Goal: Task Accomplishment & Management: Complete application form

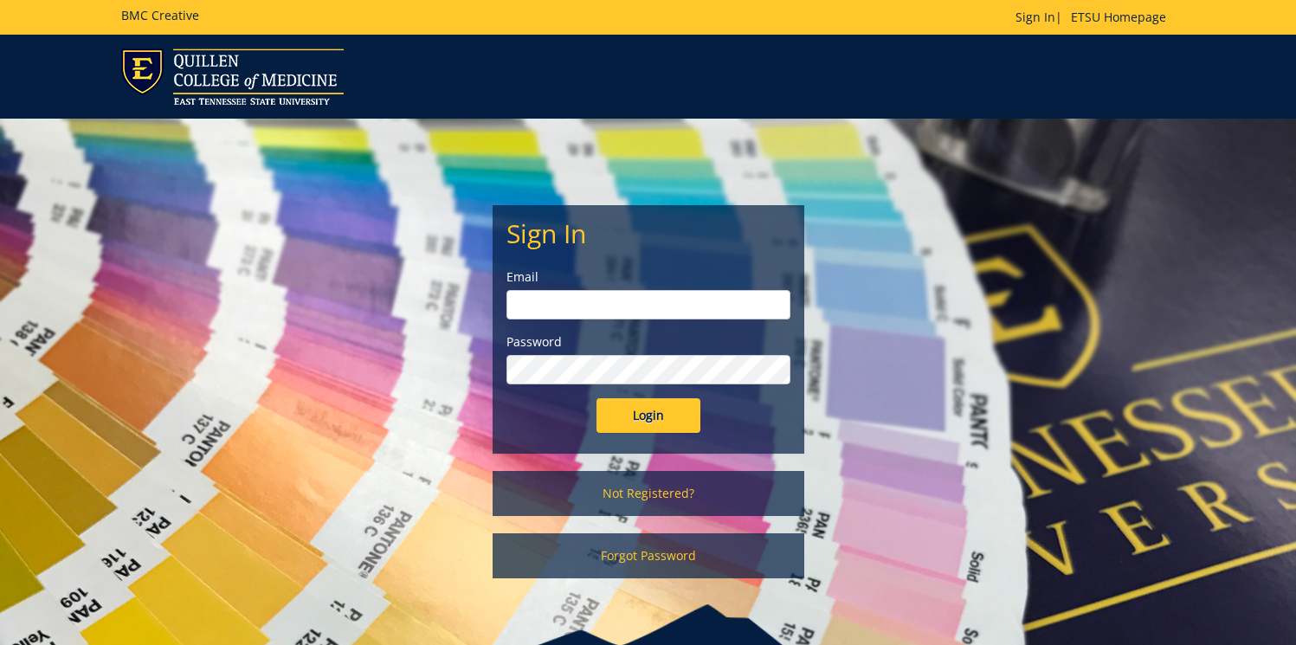
click at [641, 309] on input "email" at bounding box center [648, 304] width 284 height 29
type input "parosb@etsu.edu"
click at [596, 398] on input "Login" at bounding box center [648, 415] width 104 height 35
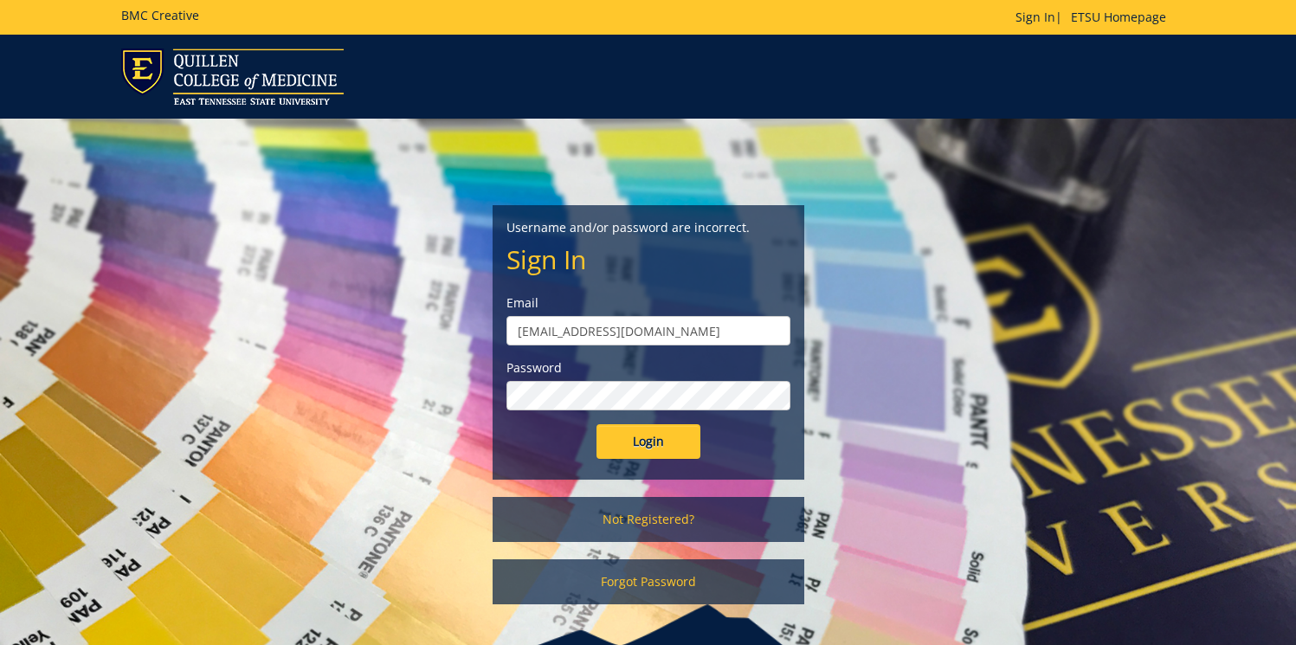
click at [596, 424] on input "Login" at bounding box center [648, 441] width 104 height 35
click at [652, 513] on link "Not Registered?" at bounding box center [649, 519] width 312 height 45
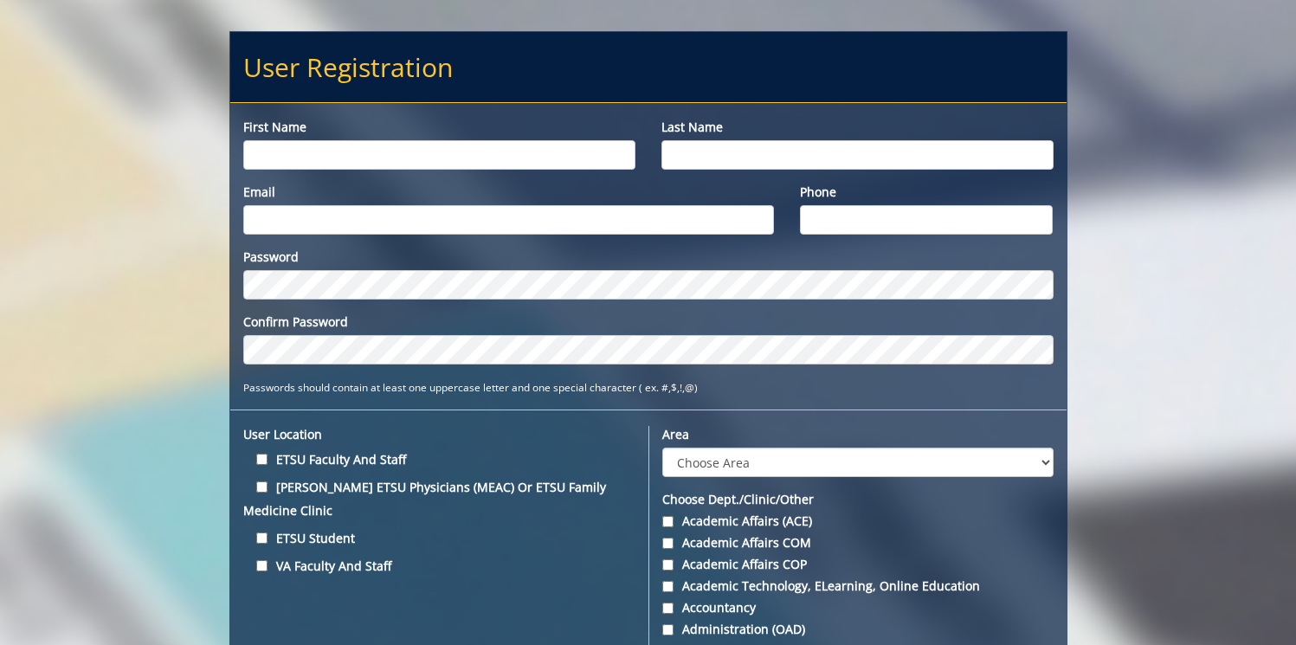
scroll to position [170, 0]
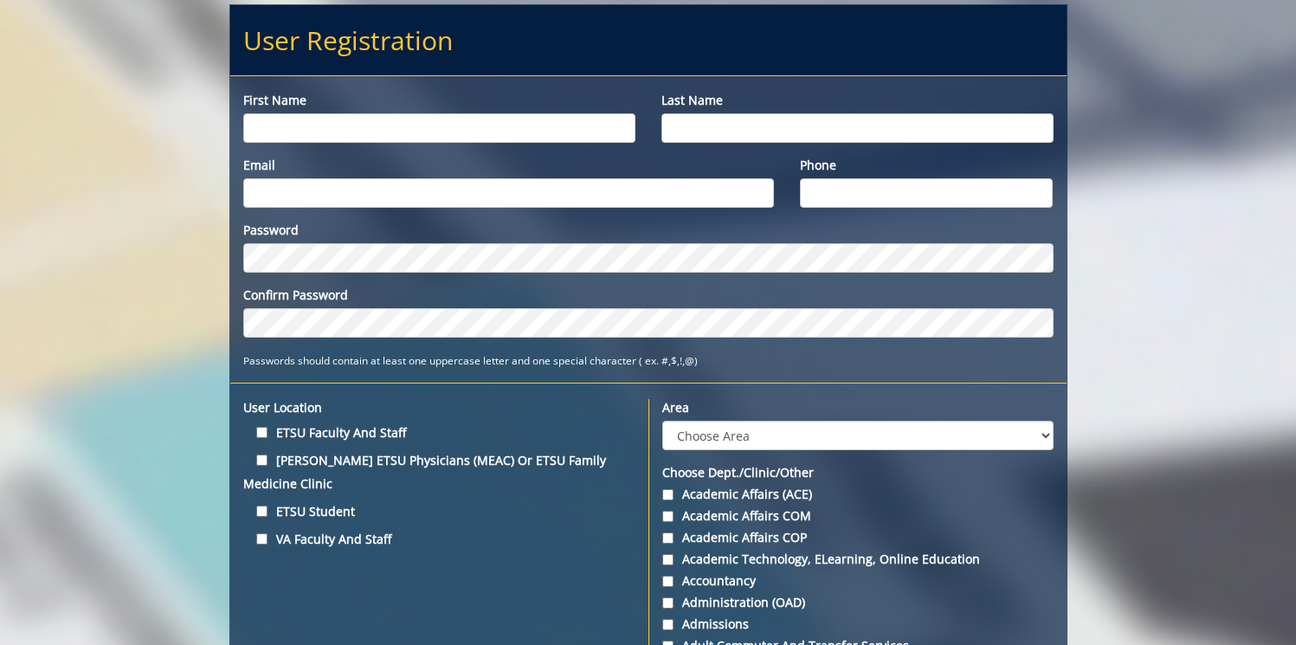
click at [312, 132] on input "First name" at bounding box center [439, 127] width 392 height 29
type input "Brynna"
type input "Paros"
click at [316, 193] on input "Email" at bounding box center [509, 192] width 532 height 29
type input "[EMAIL_ADDRESS][DOMAIN_NAME]"
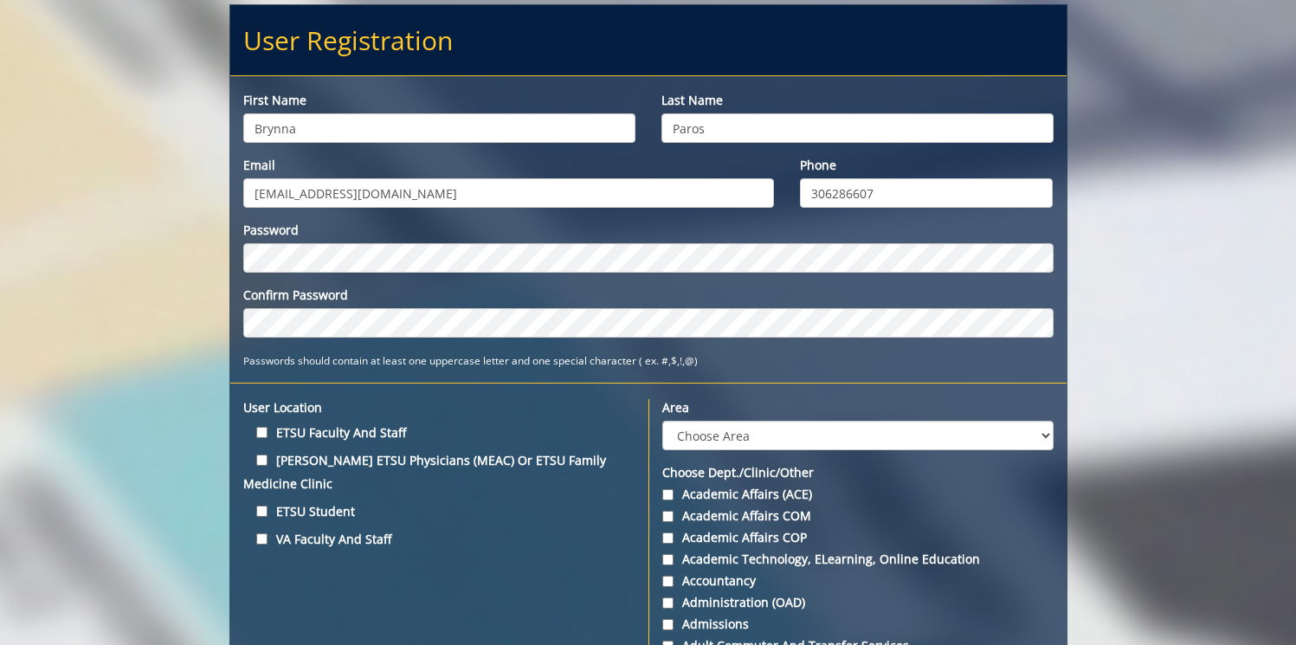
type input "306286607"
click at [568, 499] on label "ETSU Student" at bounding box center [439, 510] width 392 height 23
click at [267, 506] on input "ETSU Student" at bounding box center [261, 511] width 11 height 11
checkbox input "true"
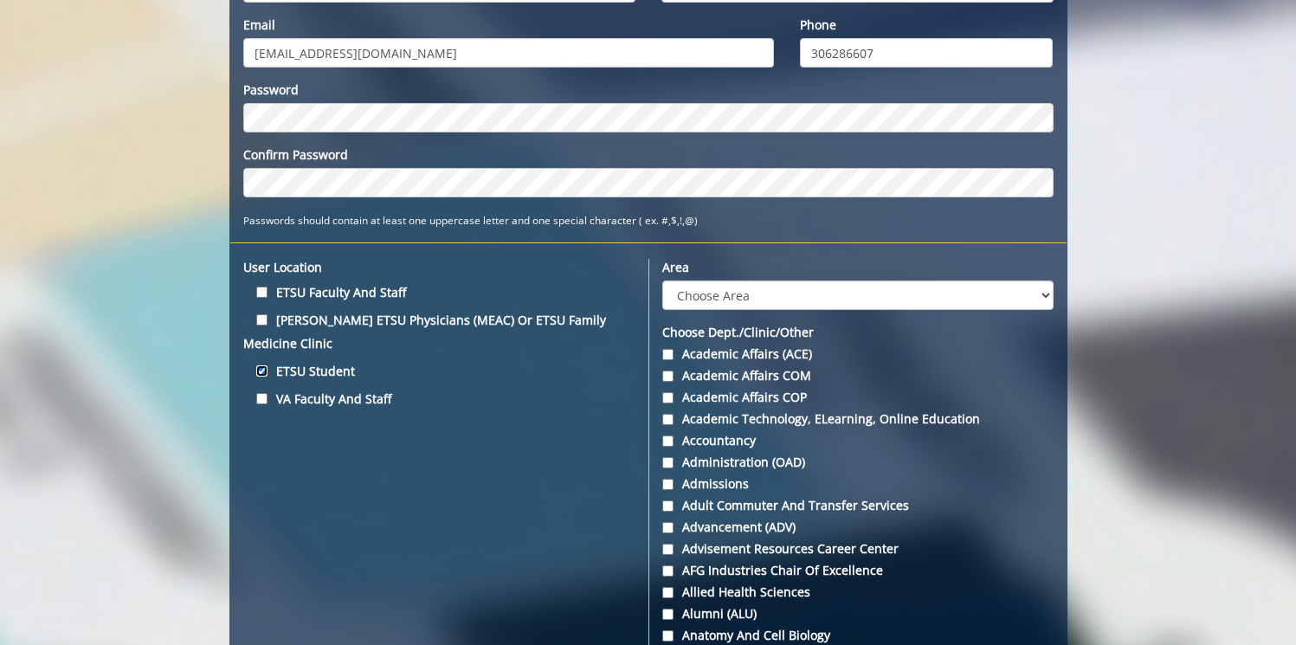
scroll to position [311, 0]
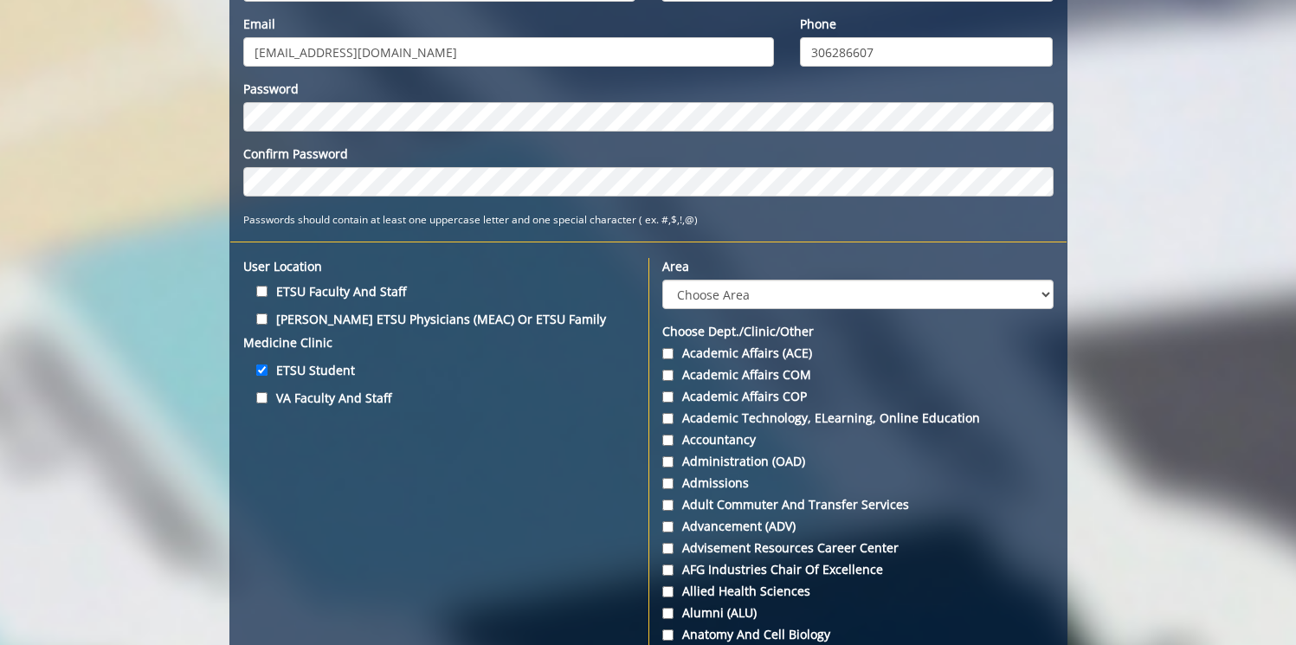
click at [338, 294] on label "ETSU Faculty and Staff" at bounding box center [439, 291] width 392 height 23
click at [267, 294] on input "ETSU Faculty and Staff" at bounding box center [261, 291] width 11 height 11
checkbox input "true"
click at [302, 358] on label "ETSU Student" at bounding box center [439, 369] width 392 height 23
click at [267, 364] on input "ETSU Student" at bounding box center [261, 369] width 11 height 11
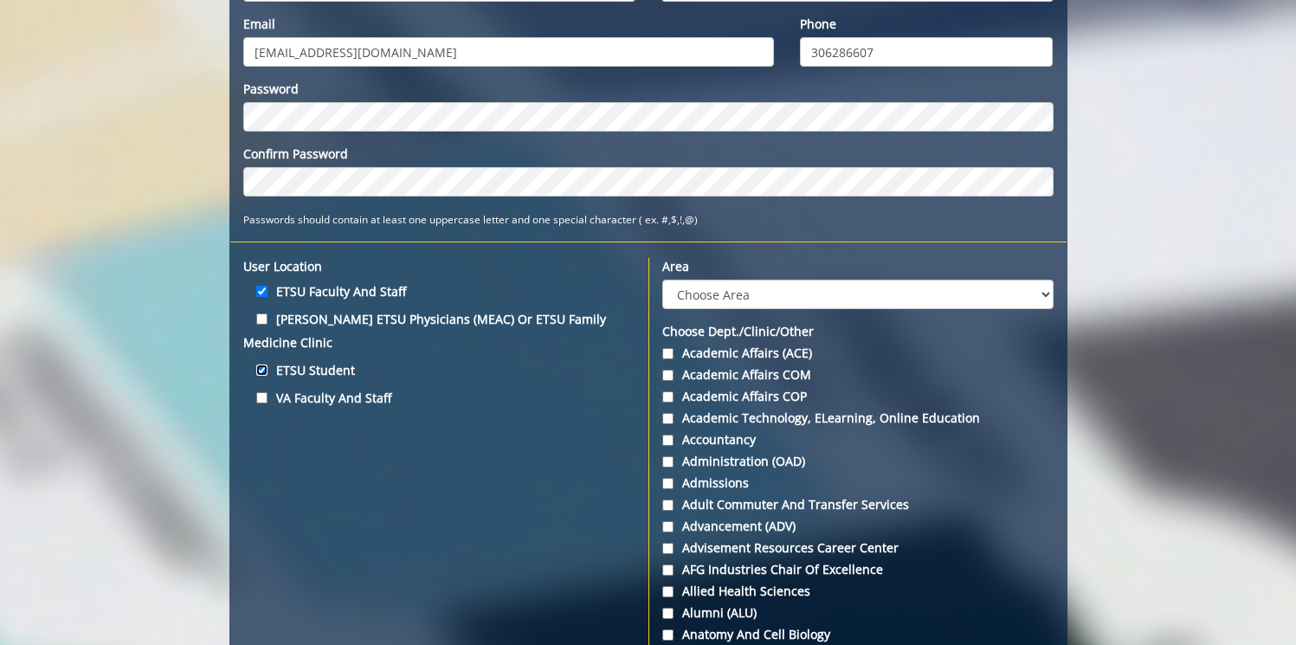
checkbox input "false"
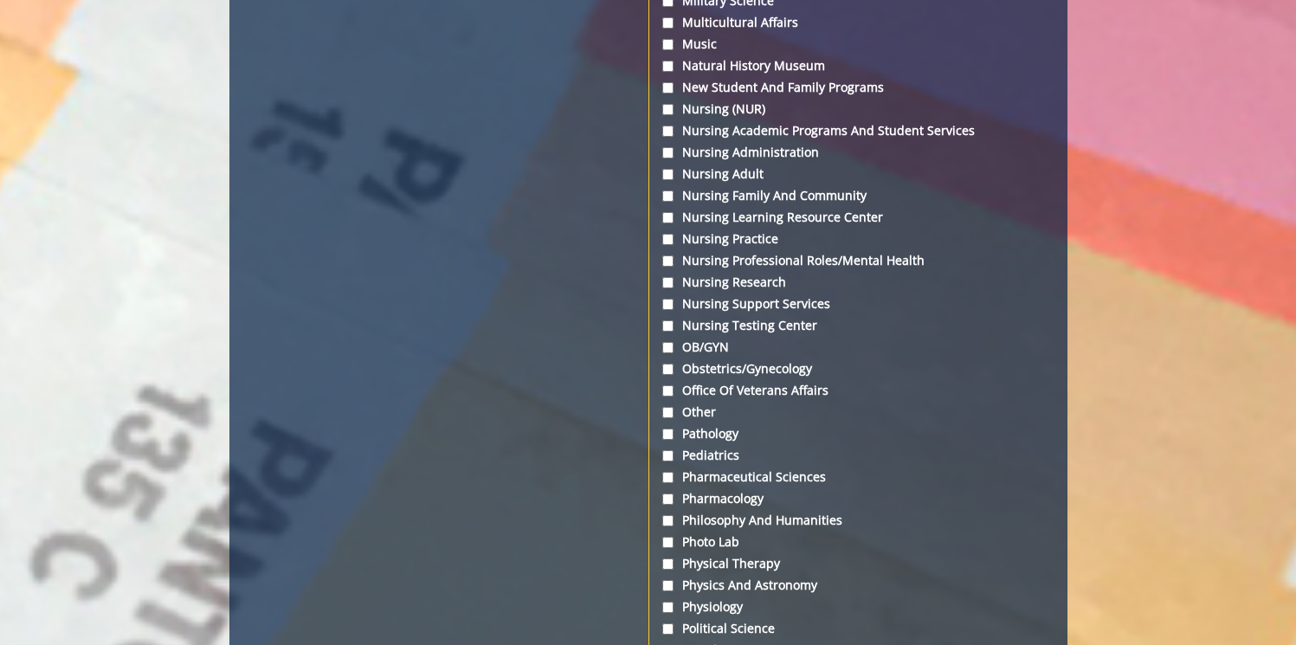
scroll to position [4535, 0]
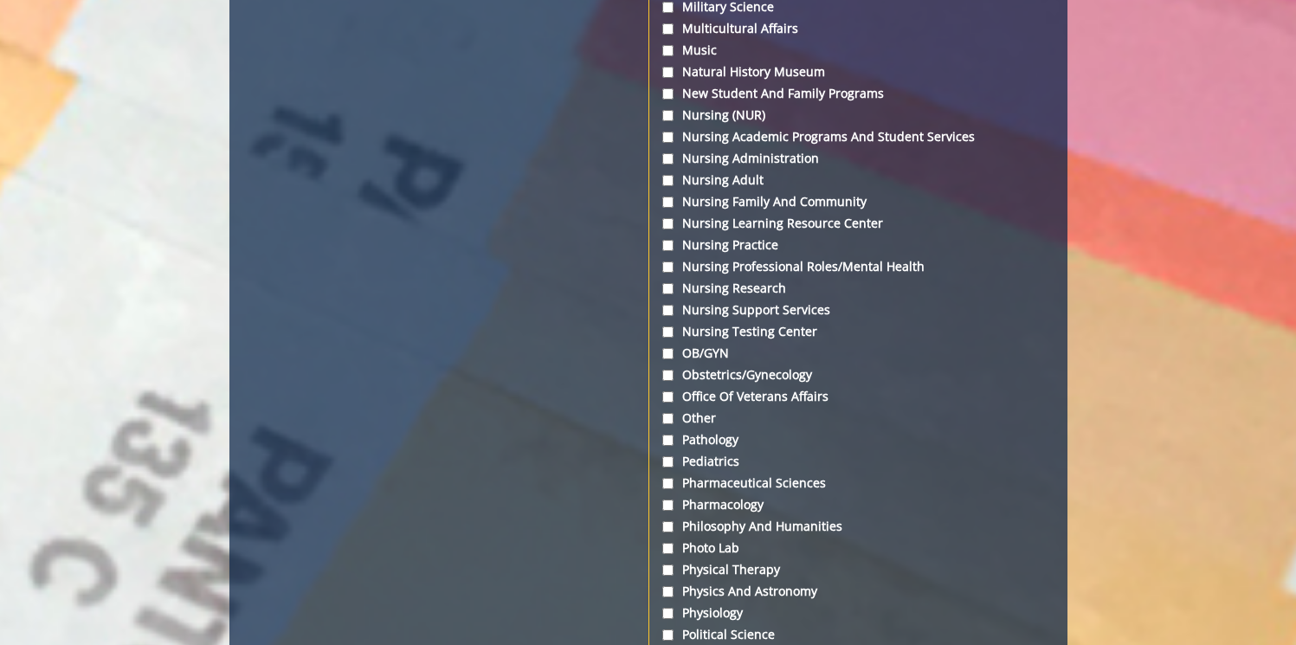
click at [673, 59] on label "Music" at bounding box center [857, 50] width 391 height 17
click at [673, 56] on input "Music" at bounding box center [667, 50] width 11 height 11
checkbox input "true"
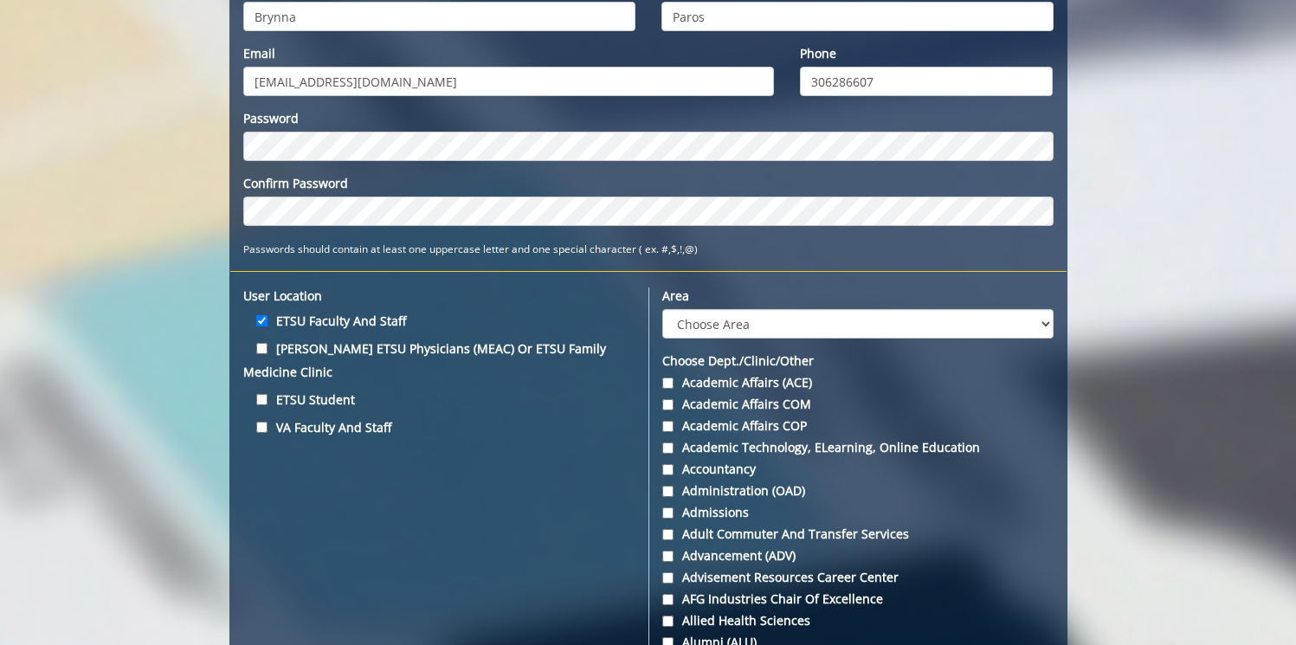
scroll to position [343, 0]
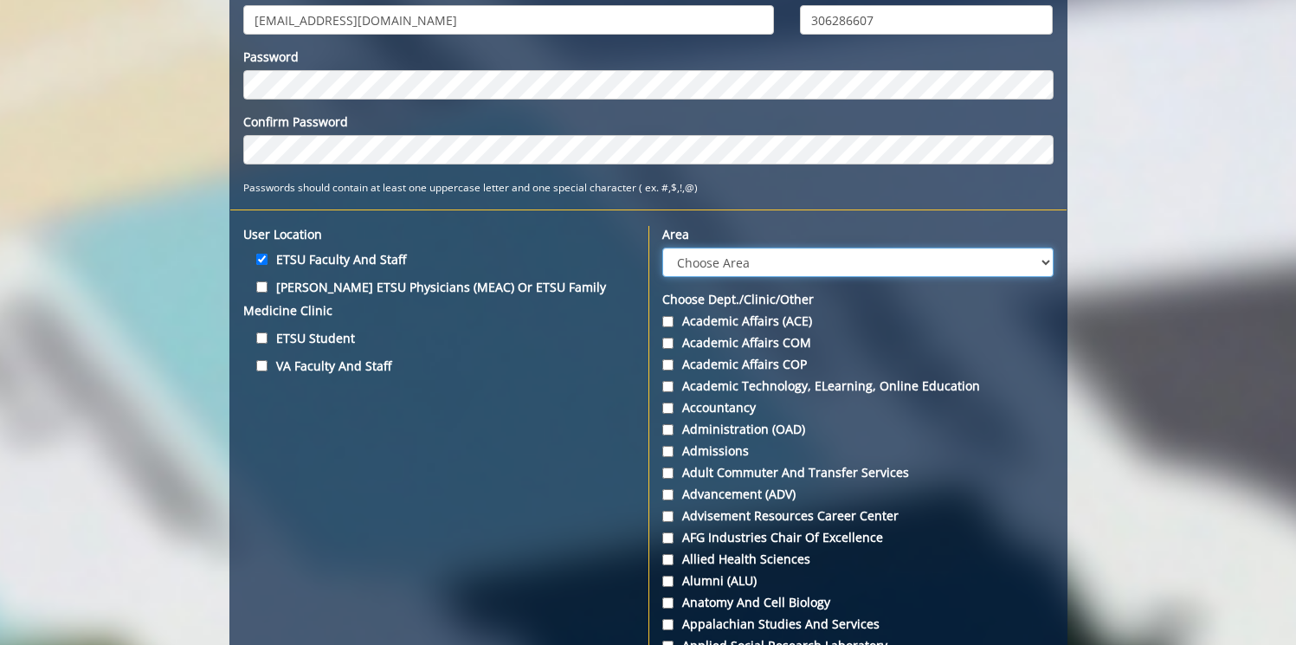
click at [776, 263] on select "Choose Area Administration Advancement (ADM) BucSports Business & Finance Clemm…" at bounding box center [857, 262] width 391 height 29
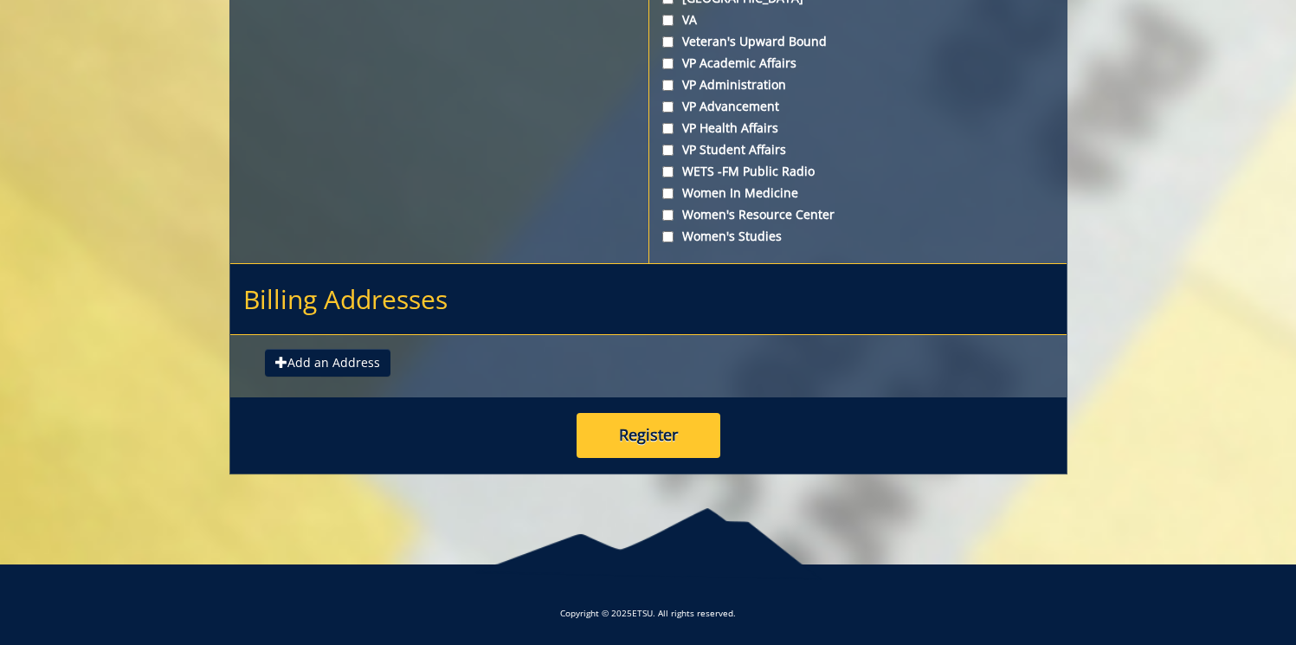
scroll to position [6548, 0]
click at [635, 437] on button "Register" at bounding box center [649, 435] width 144 height 45
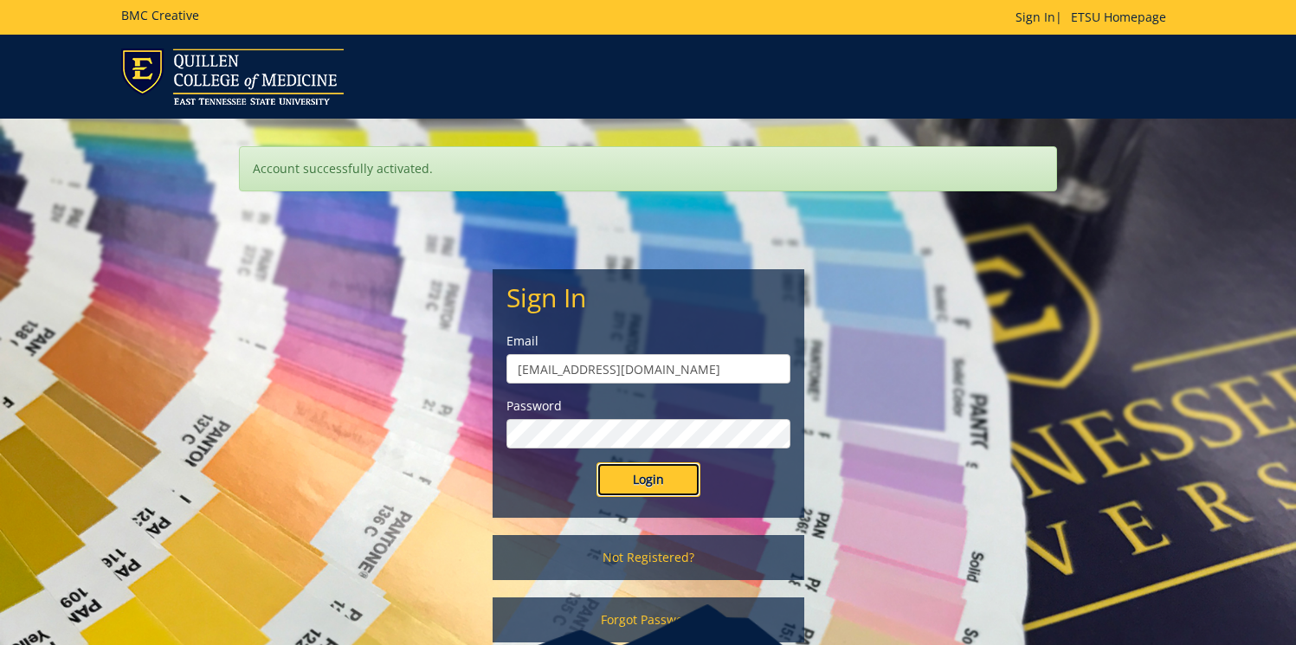
click at [654, 495] on input "Login" at bounding box center [648, 479] width 104 height 35
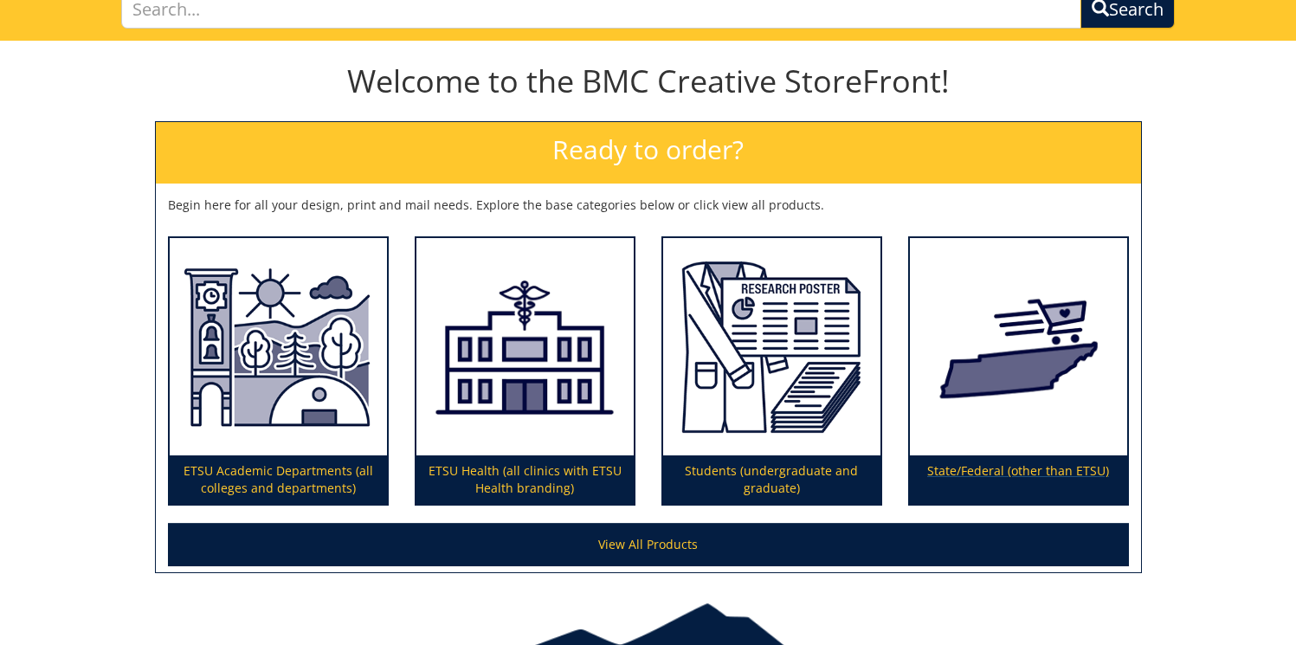
scroll to position [165, 0]
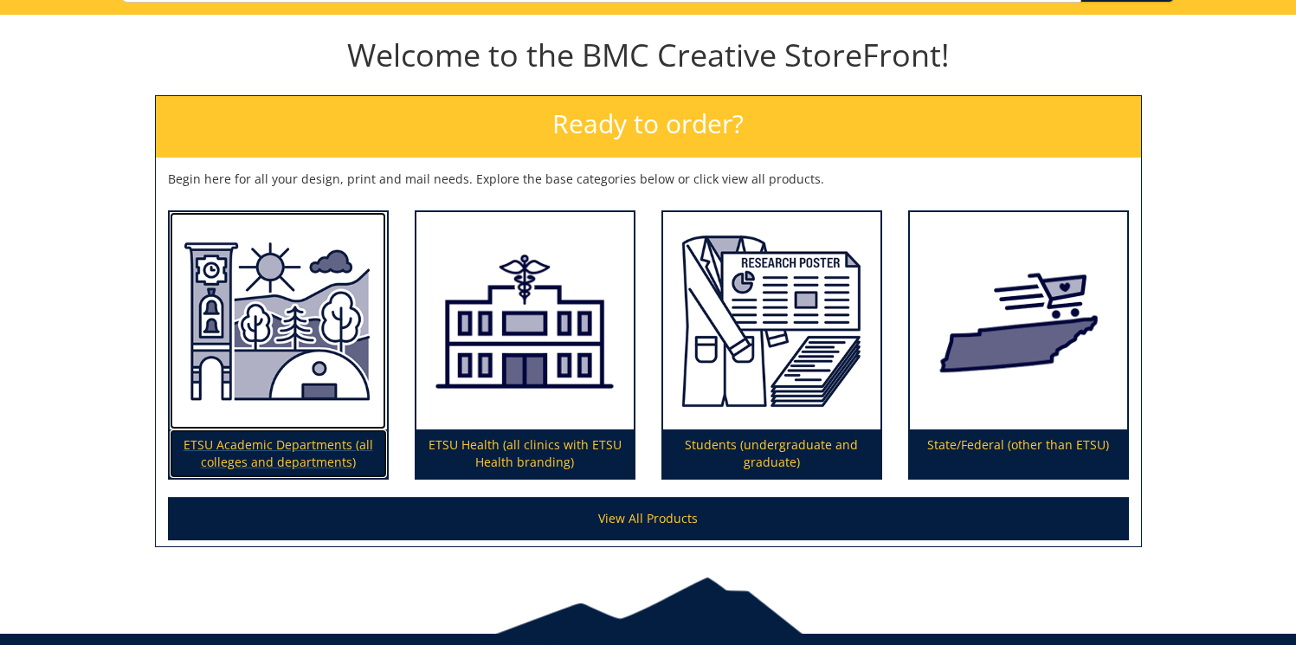
click at [297, 466] on p "ETSU Academic Departments (all colleges and departments)" at bounding box center [278, 453] width 217 height 48
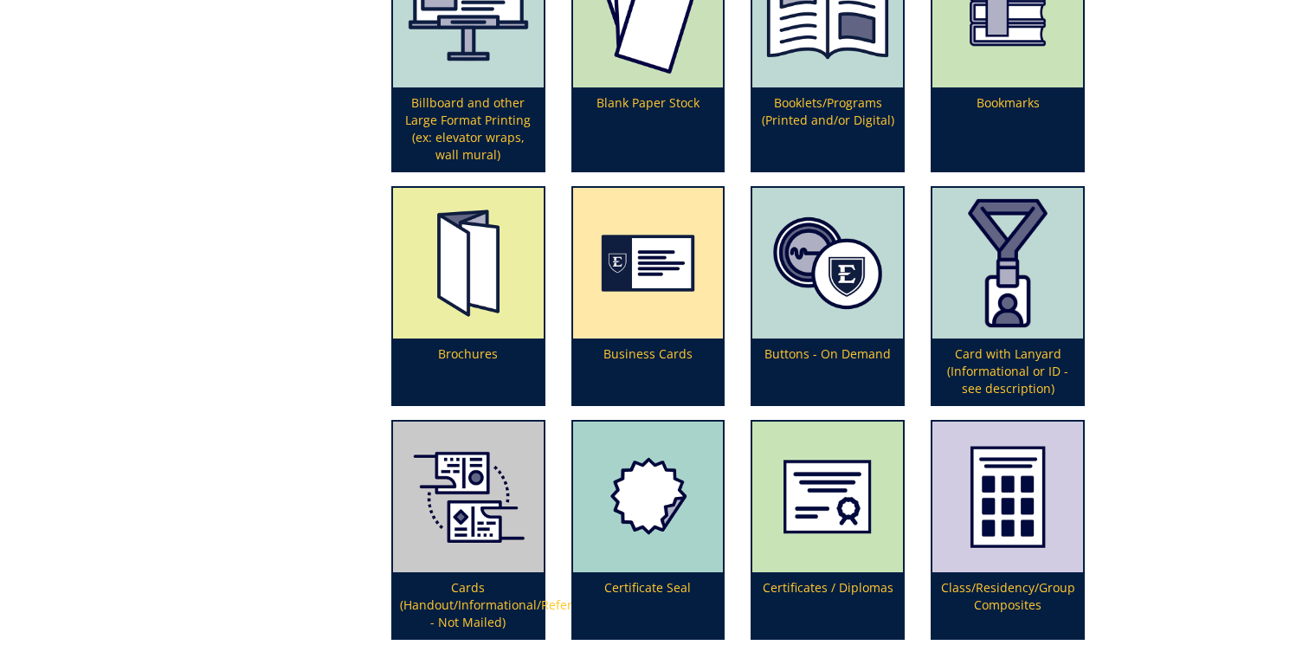
scroll to position [889, 0]
